Goal: Task Accomplishment & Management: Complete application form

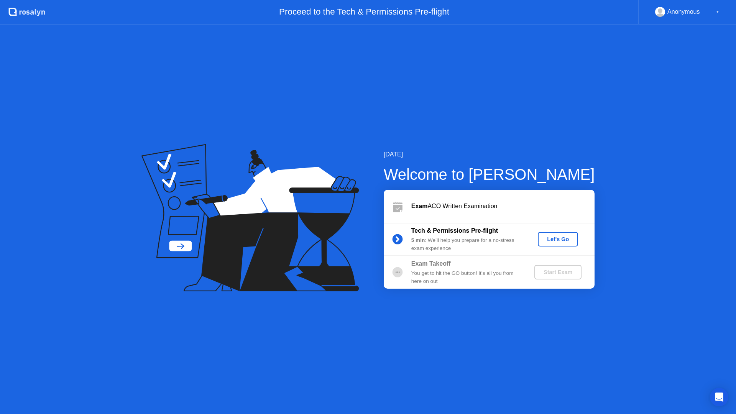
click at [559, 238] on div "Let's Go" at bounding box center [558, 239] width 34 height 6
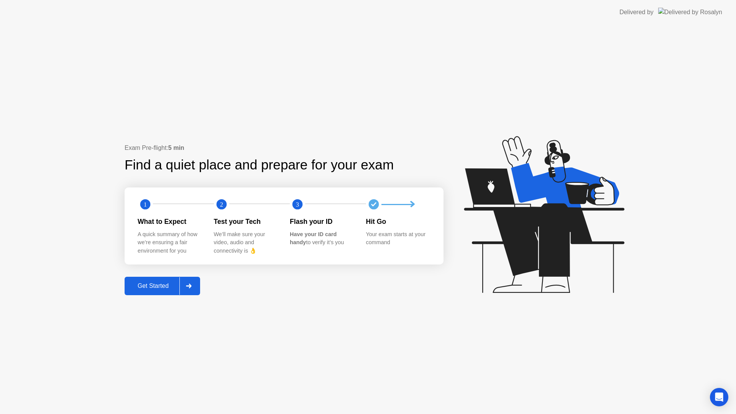
click at [153, 289] on div "Get Started" at bounding box center [153, 285] width 52 height 7
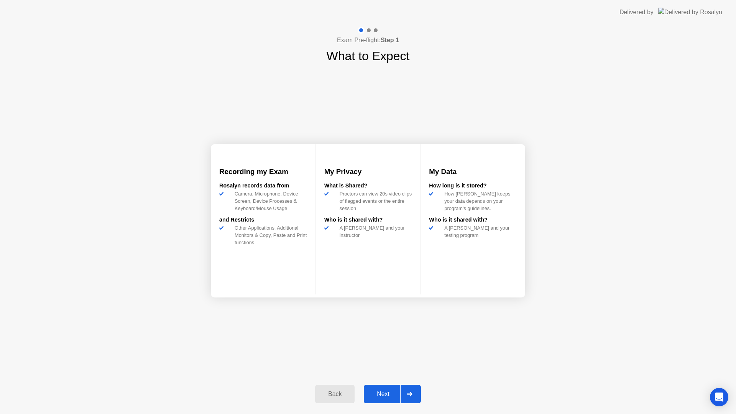
click at [390, 388] on button "Next" at bounding box center [392, 394] width 57 height 18
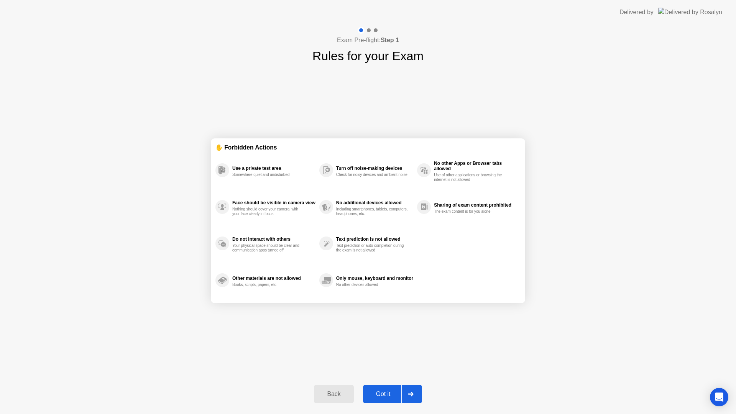
click at [386, 400] on button "Got it" at bounding box center [392, 394] width 59 height 18
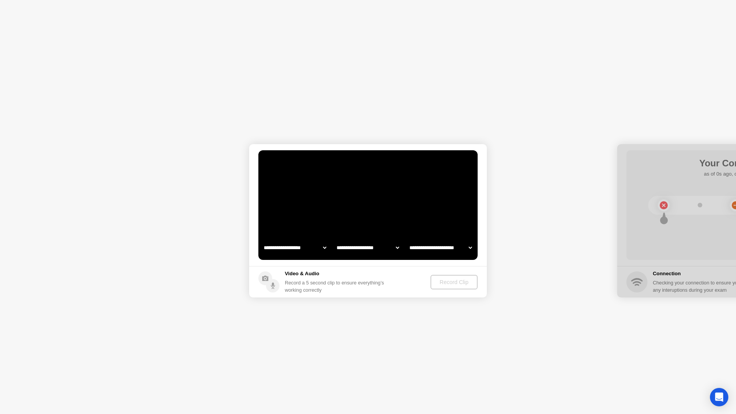
select select "**********"
select select "*******"
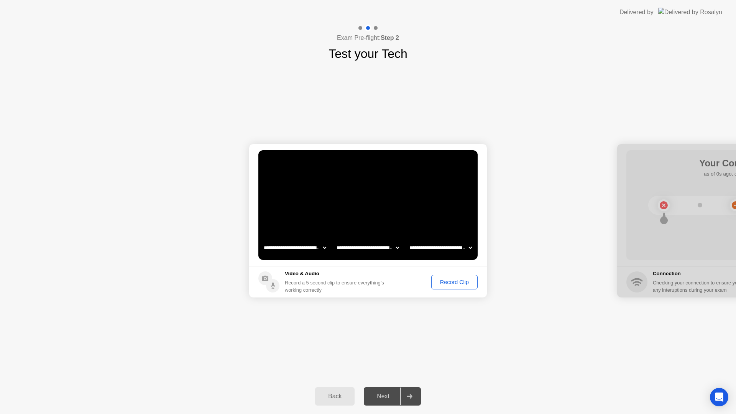
click at [462, 287] on button "Record Clip" at bounding box center [454, 282] width 46 height 15
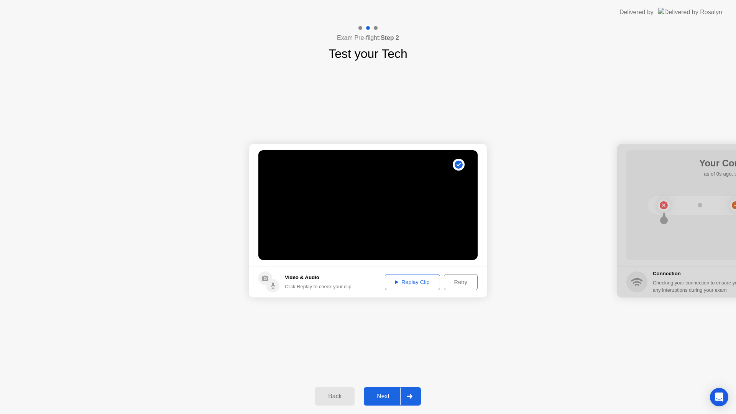
click at [417, 285] on div "Replay Clip" at bounding box center [412, 282] width 50 height 6
click at [396, 399] on div "Next" at bounding box center [383, 396] width 34 height 7
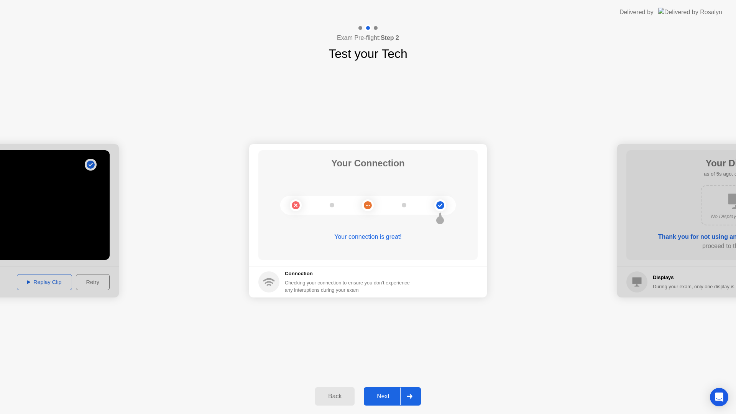
click at [390, 393] on div "Next" at bounding box center [383, 396] width 34 height 7
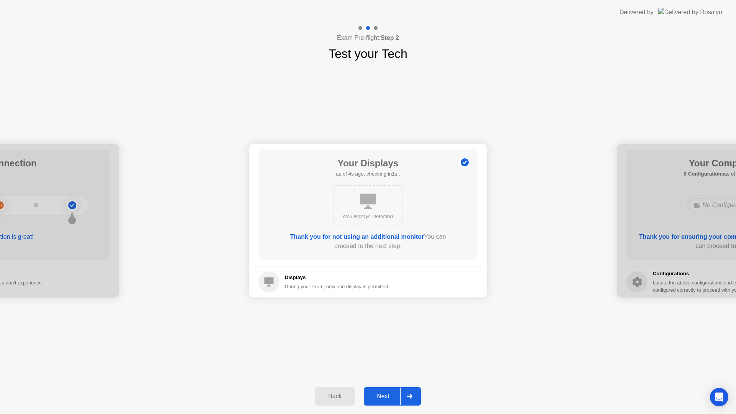
click at [390, 396] on div "Next" at bounding box center [383, 396] width 34 height 7
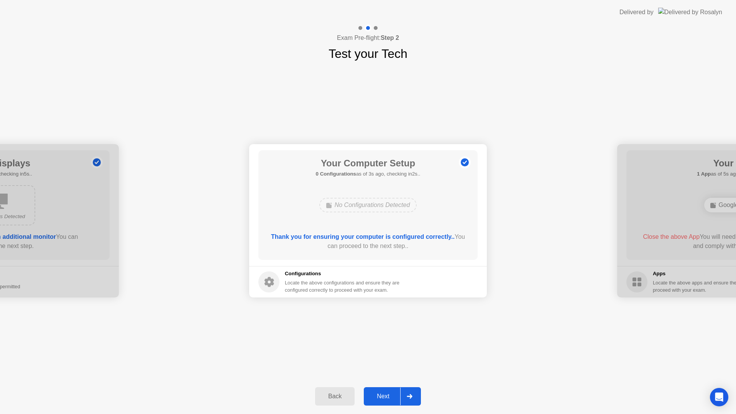
click at [392, 401] on button "Next" at bounding box center [392, 396] width 57 height 18
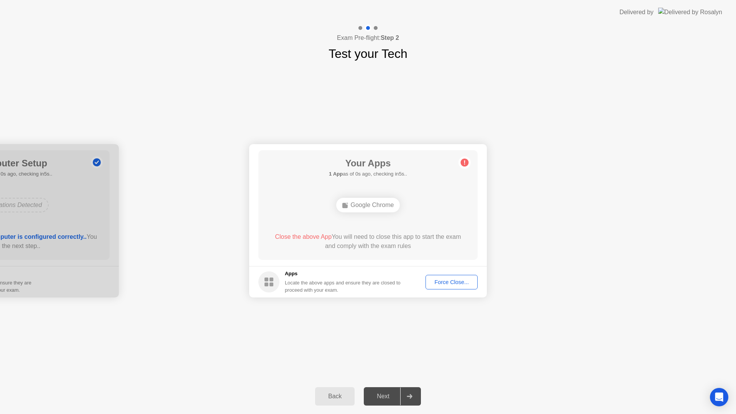
click at [460, 281] on div "Force Close..." at bounding box center [451, 282] width 47 height 6
click at [387, 400] on div "Next" at bounding box center [383, 396] width 34 height 7
click at [411, 401] on div at bounding box center [409, 396] width 18 height 18
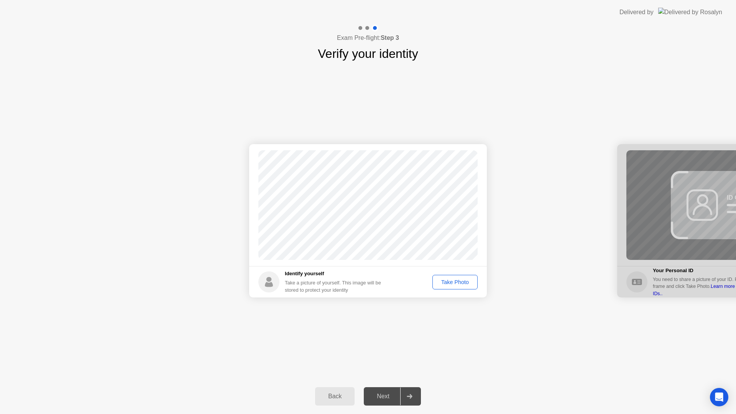
click at [463, 283] on div "Take Photo" at bounding box center [455, 282] width 40 height 6
click at [380, 392] on button "Next" at bounding box center [392, 396] width 57 height 18
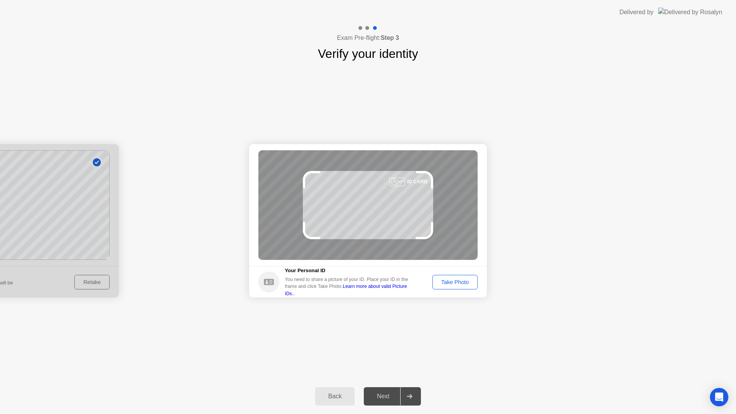
click at [463, 283] on div "Take Photo" at bounding box center [455, 282] width 40 height 6
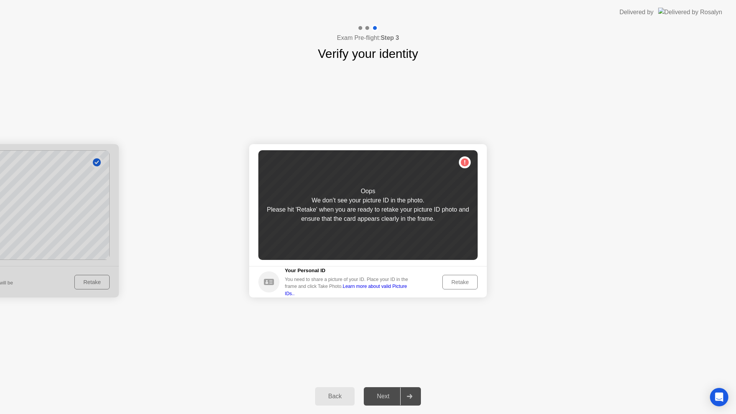
click at [462, 283] on div "Retake" at bounding box center [460, 282] width 30 height 6
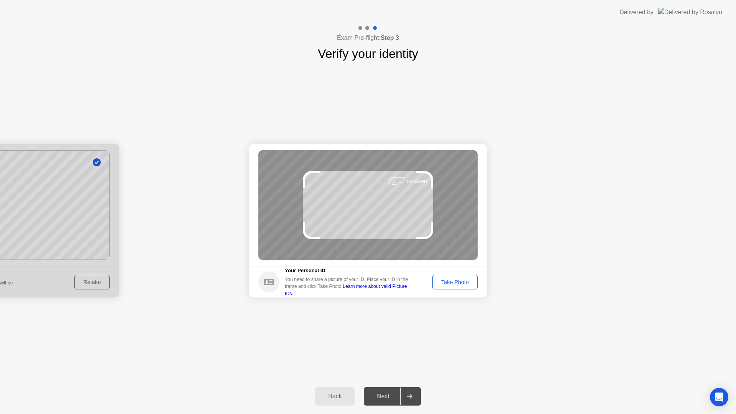
click at [460, 283] on div "Take Photo" at bounding box center [455, 282] width 40 height 6
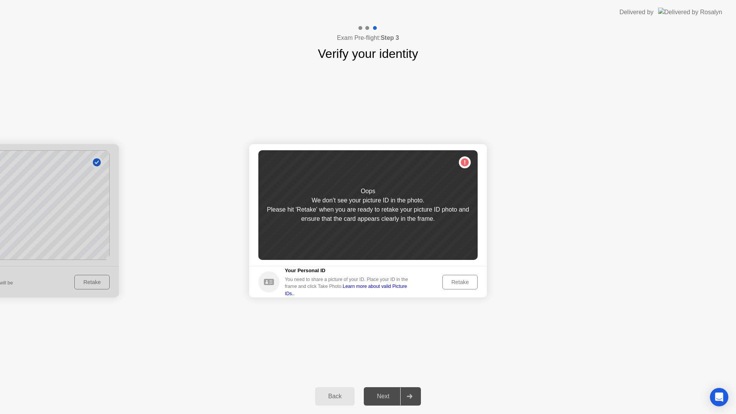
click at [460, 283] on div "Retake" at bounding box center [460, 282] width 30 height 6
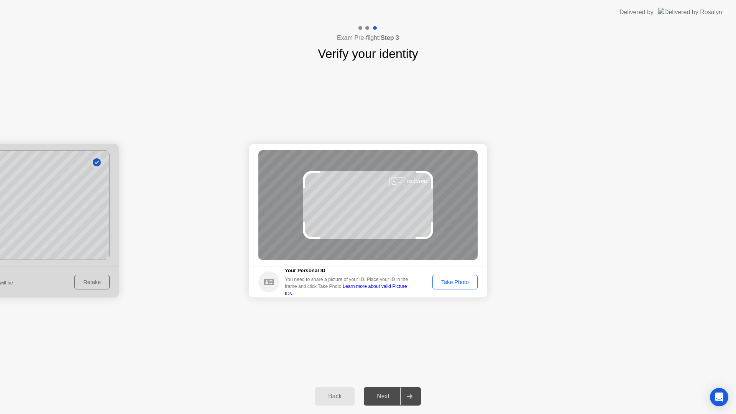
click at [459, 288] on button "Take Photo" at bounding box center [454, 282] width 45 height 15
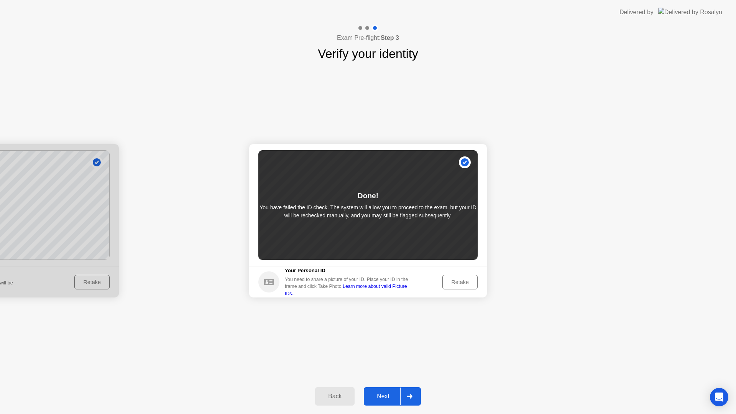
click at [460, 284] on div "Retake" at bounding box center [460, 282] width 30 height 6
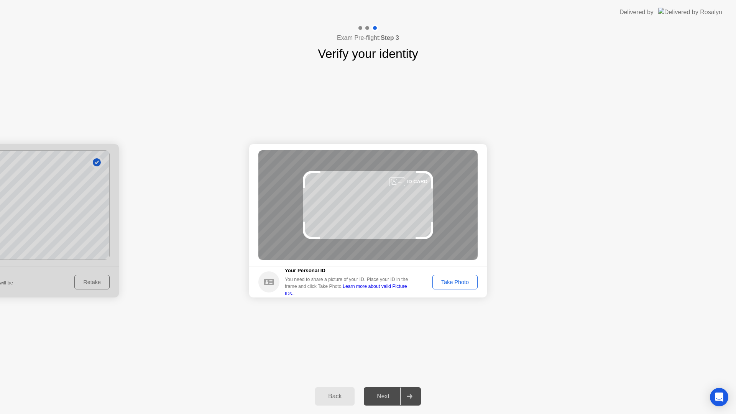
click at [460, 284] on div "Take Photo" at bounding box center [455, 282] width 40 height 6
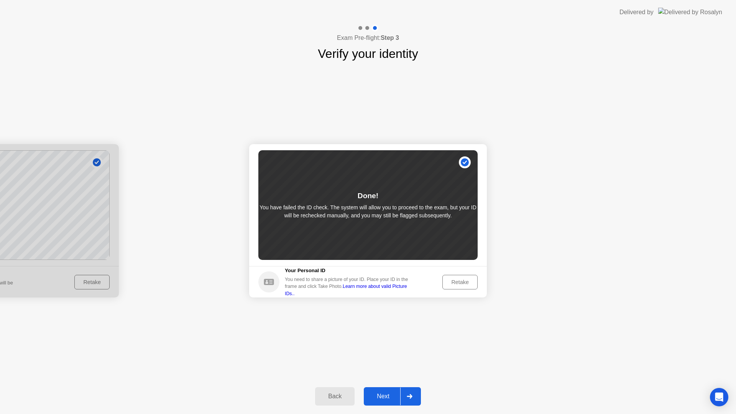
click at [460, 284] on div "Retake" at bounding box center [460, 282] width 30 height 6
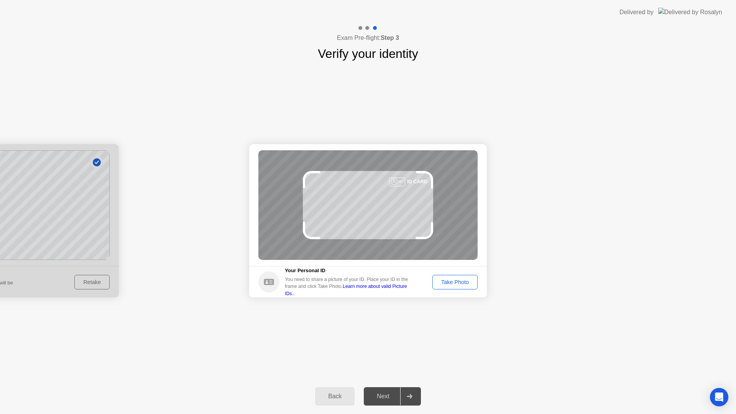
click at [462, 281] on div "Take Photo" at bounding box center [455, 282] width 40 height 6
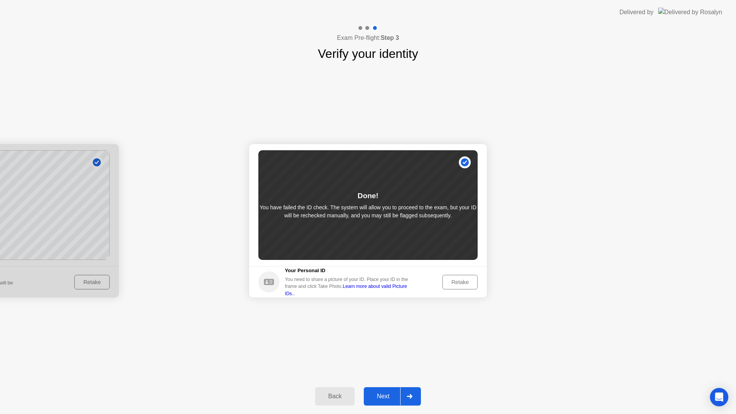
click at [466, 284] on div "Retake" at bounding box center [460, 282] width 30 height 6
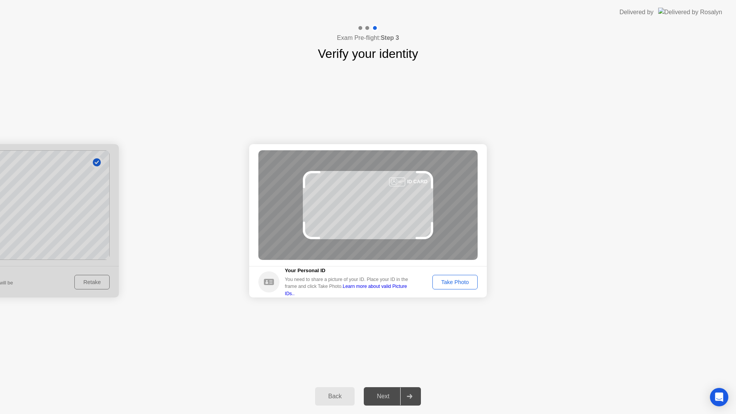
click at [394, 398] on div "Next" at bounding box center [383, 396] width 34 height 7
click at [413, 397] on div at bounding box center [409, 396] width 18 height 18
click at [385, 396] on div "Next" at bounding box center [383, 396] width 34 height 7
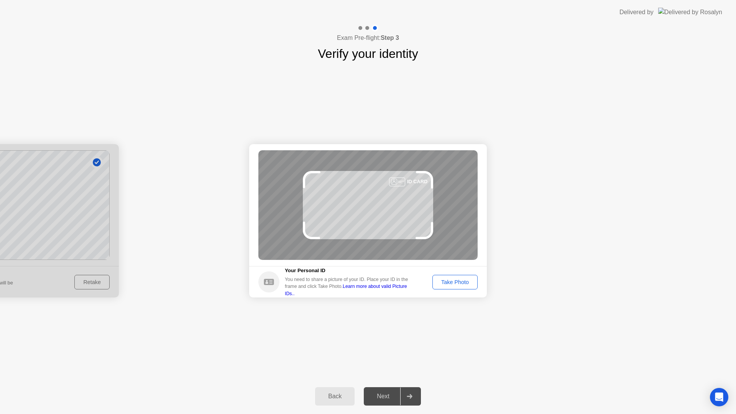
click at [441, 282] on div "Take Photo" at bounding box center [455, 282] width 40 height 6
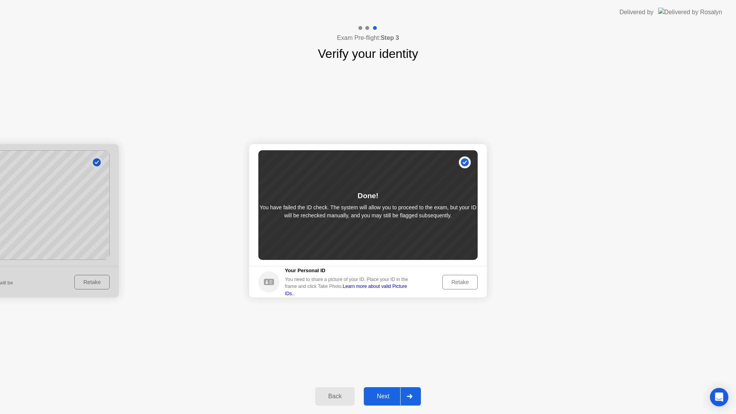
click at [389, 399] on div "Next" at bounding box center [383, 396] width 34 height 7
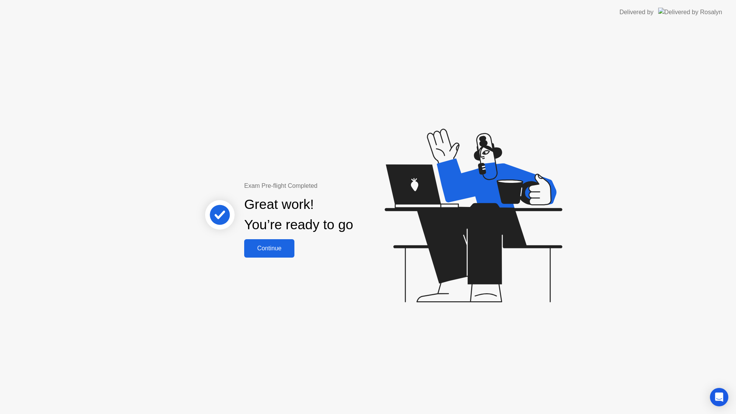
click at [256, 247] on div "Continue" at bounding box center [269, 248] width 46 height 7
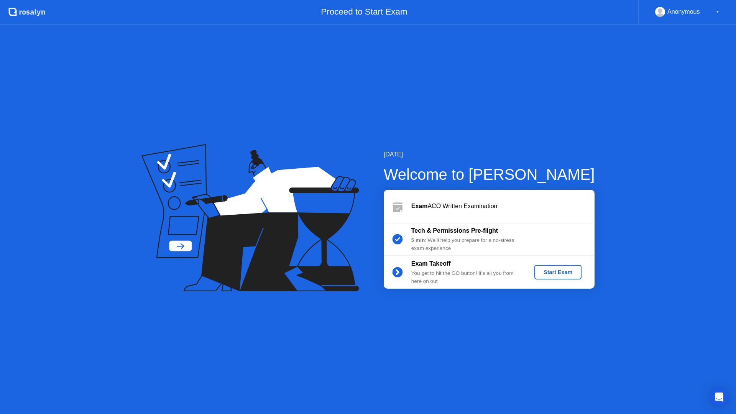
click at [551, 273] on div "Start Exam" at bounding box center [557, 272] width 41 height 6
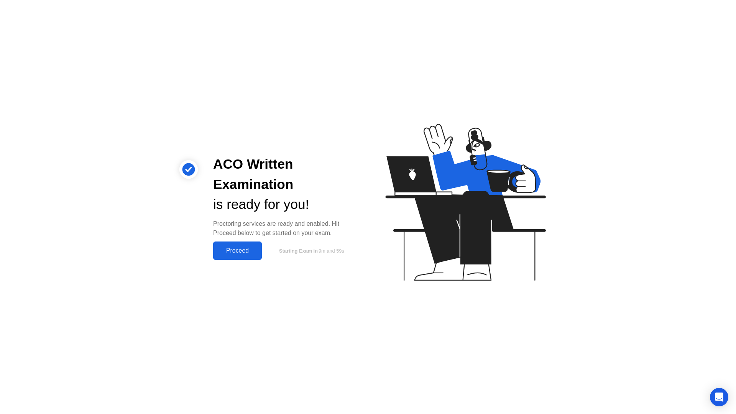
click at [228, 253] on div "Proceed" at bounding box center [237, 250] width 44 height 7
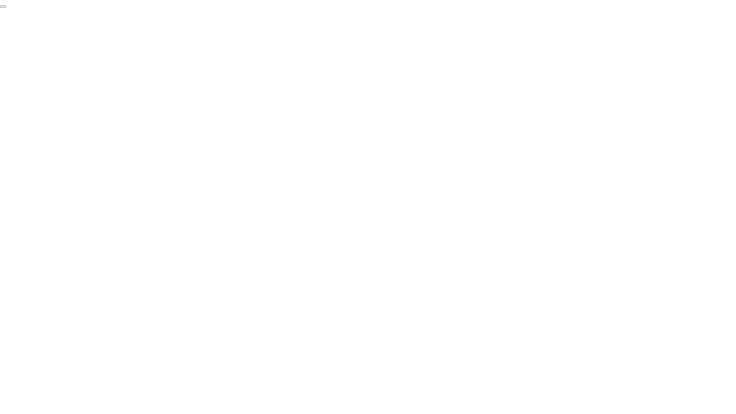
click div "End Proctoring Session"
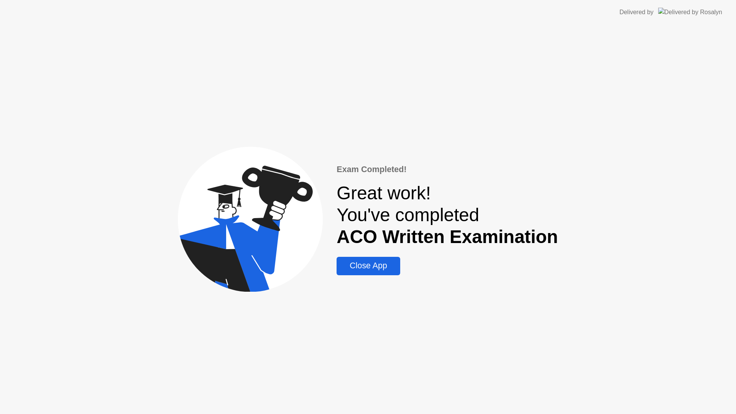
click at [379, 270] on div "Close App" at bounding box center [368, 266] width 59 height 10
